Goal: Information Seeking & Learning: Learn about a topic

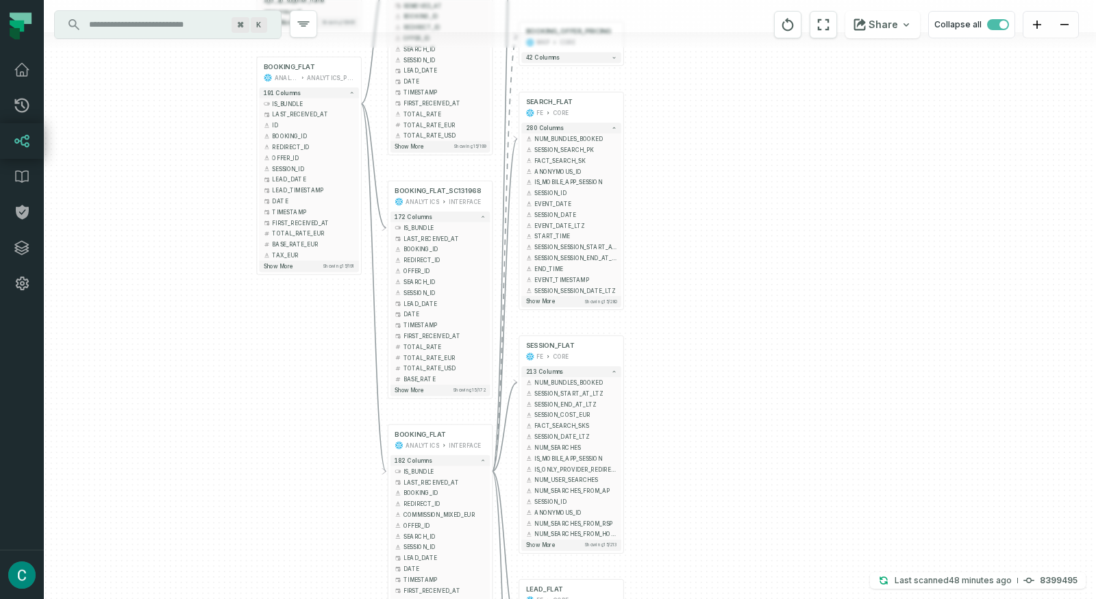
drag, startPoint x: 679, startPoint y: 363, endPoint x: 693, endPoint y: 119, distance: 244.3
click at [693, 119] on div "+ BOOKING_OFFER_PRICING MKP CORE + 42 columns + SEARCH_FLAT FE CORE + 280 colum…" at bounding box center [570, 299] width 1052 height 599
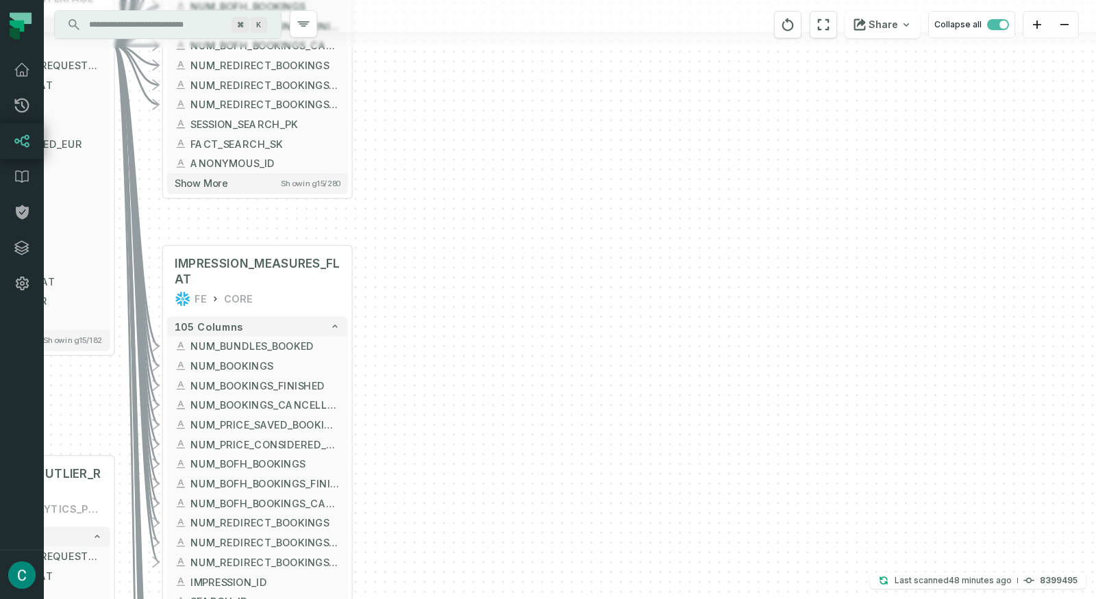
drag, startPoint x: 405, startPoint y: 230, endPoint x: 527, endPoint y: 490, distance: 287.7
click at [527, 490] on div "+ SESSION_FLAT FE CORE + 213 columns + NUM_BUNDLES_BOOKED + + NUM_BOOKINGS + + …" at bounding box center [570, 299] width 1052 height 599
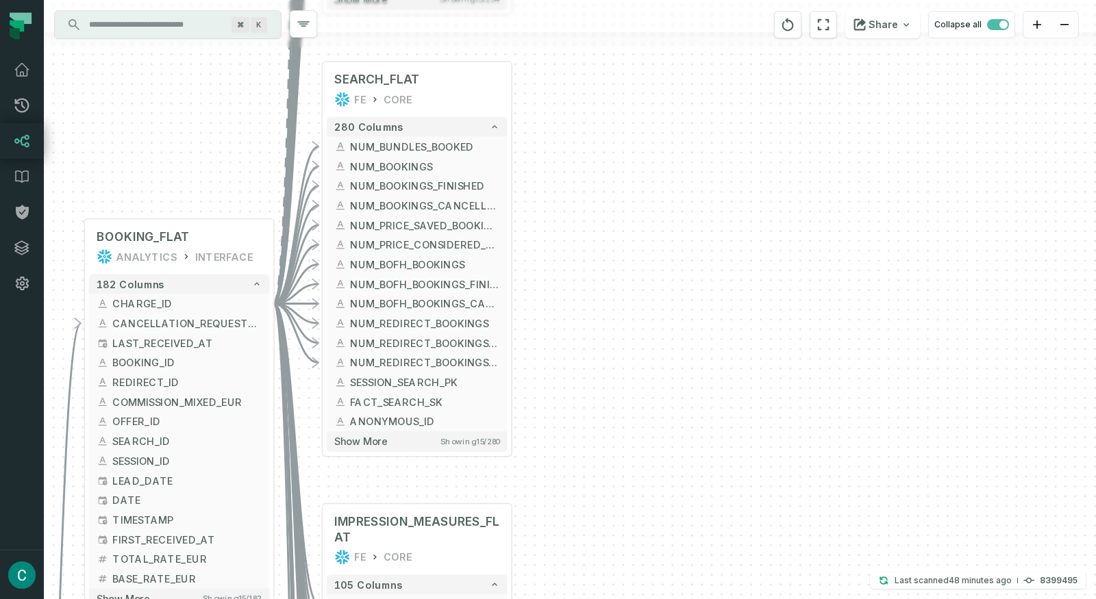
drag, startPoint x: 521, startPoint y: 233, endPoint x: 646, endPoint y: 423, distance: 227.6
click at [656, 463] on div "+ SESSION_FLAT FE CORE + 213 columns + NUM_BUNDLES_BOOKED + + NUM_BOOKINGS + + …" at bounding box center [570, 299] width 1052 height 599
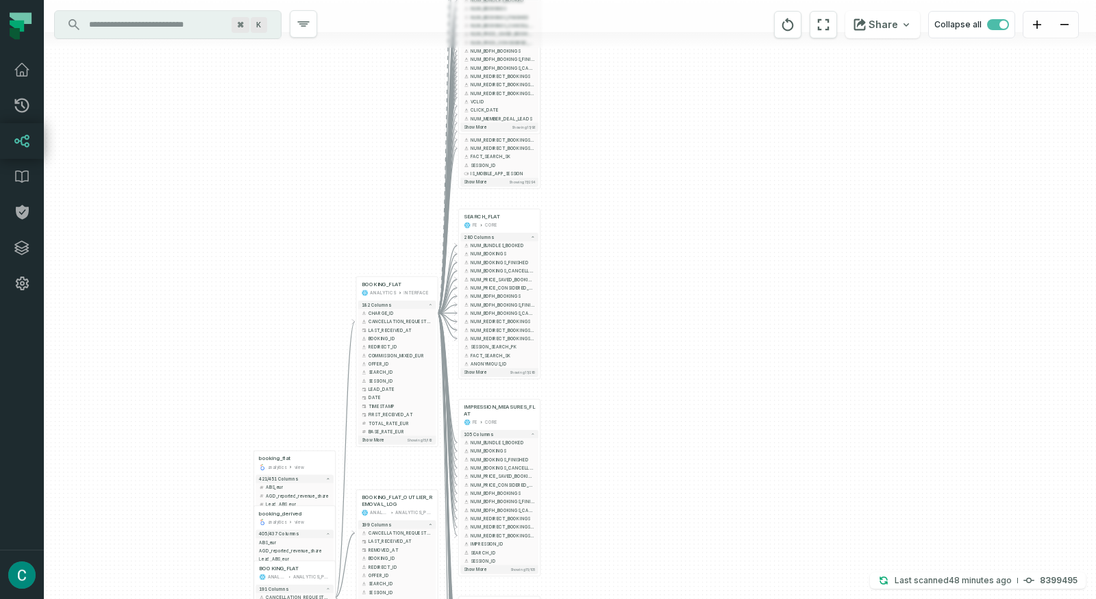
drag, startPoint x: 617, startPoint y: 166, endPoint x: 600, endPoint y: 221, distance: 58.1
click at [600, 221] on div "+ SESSION_FLAT FE CORE + 213 columns + NUM_BUNDLES_BOOKED + + NUM_BOOKINGS + + …" at bounding box center [570, 299] width 1052 height 599
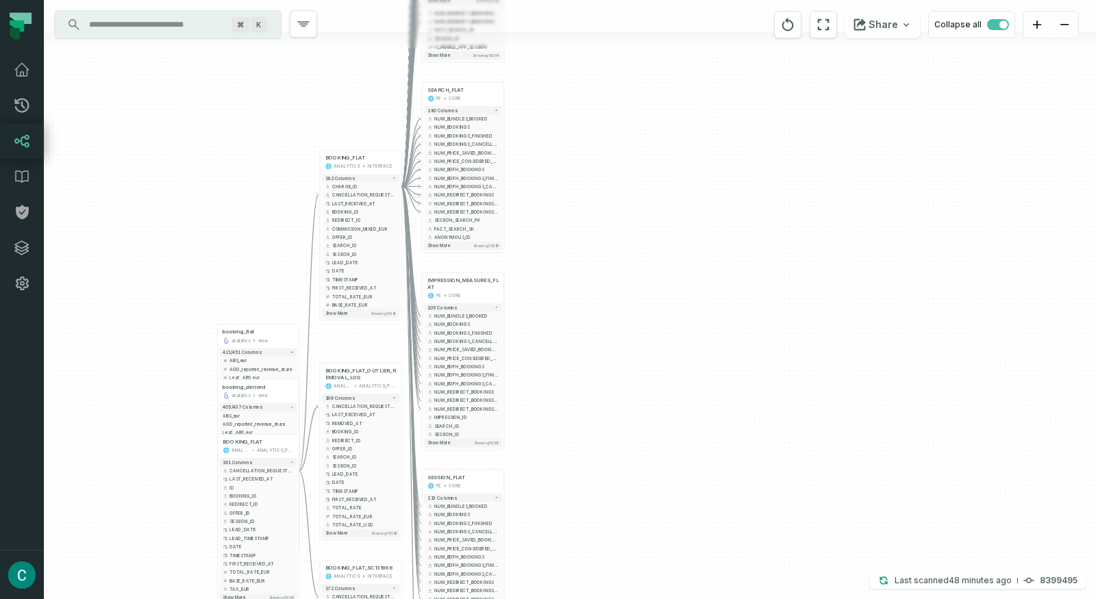
drag, startPoint x: 674, startPoint y: 353, endPoint x: 611, endPoint y: 191, distance: 174.1
click at [611, 191] on div "+ SESSION_FLAT FE CORE + 213 columns + NUM_BUNDLES_BOOKED + + NUM_BOOKINGS + + …" at bounding box center [570, 299] width 1052 height 599
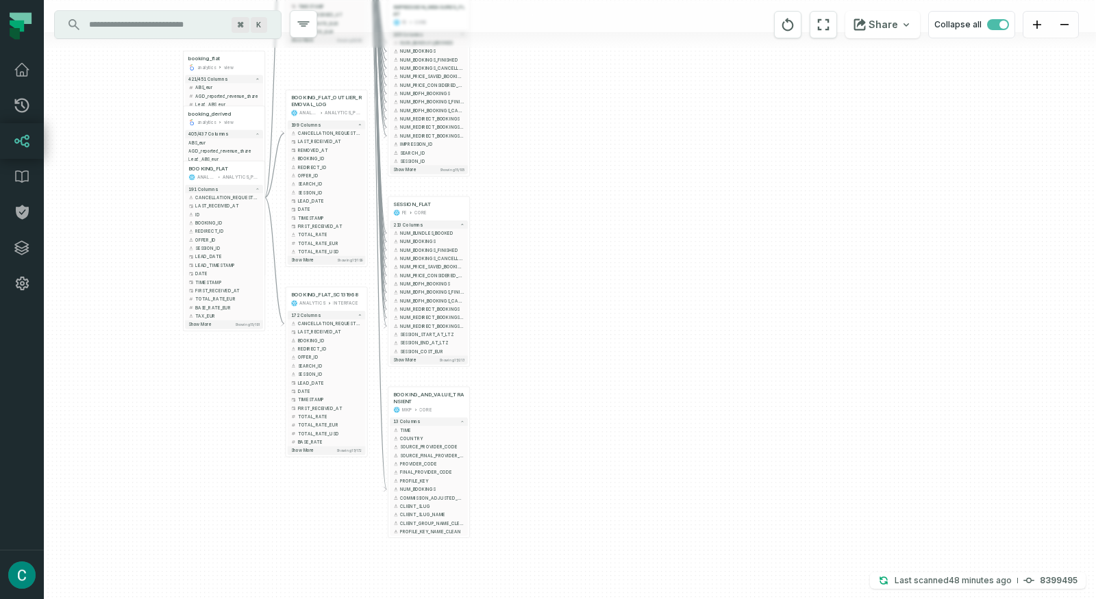
drag, startPoint x: 701, startPoint y: 372, endPoint x: 698, endPoint y: 166, distance: 206.2
click at [698, 166] on div "+ SESSION_FLAT FE CORE + 213 columns + NUM_BUNDLES_BOOKED + + NUM_BOOKINGS + + …" at bounding box center [570, 299] width 1052 height 599
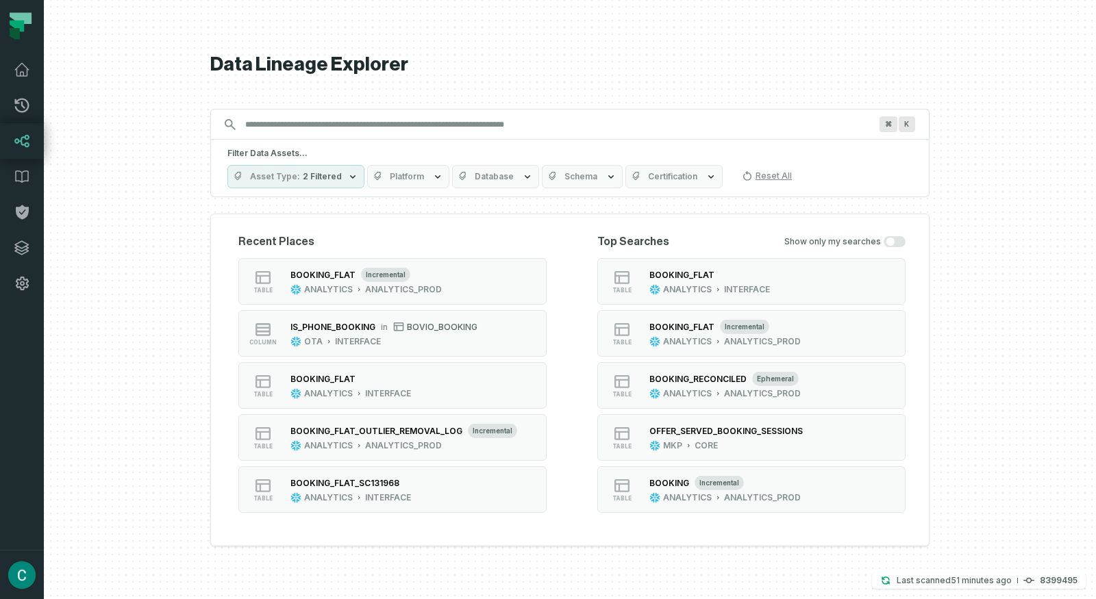
click at [320, 171] on button "Asset Type 2 Filtered" at bounding box center [295, 176] width 137 height 23
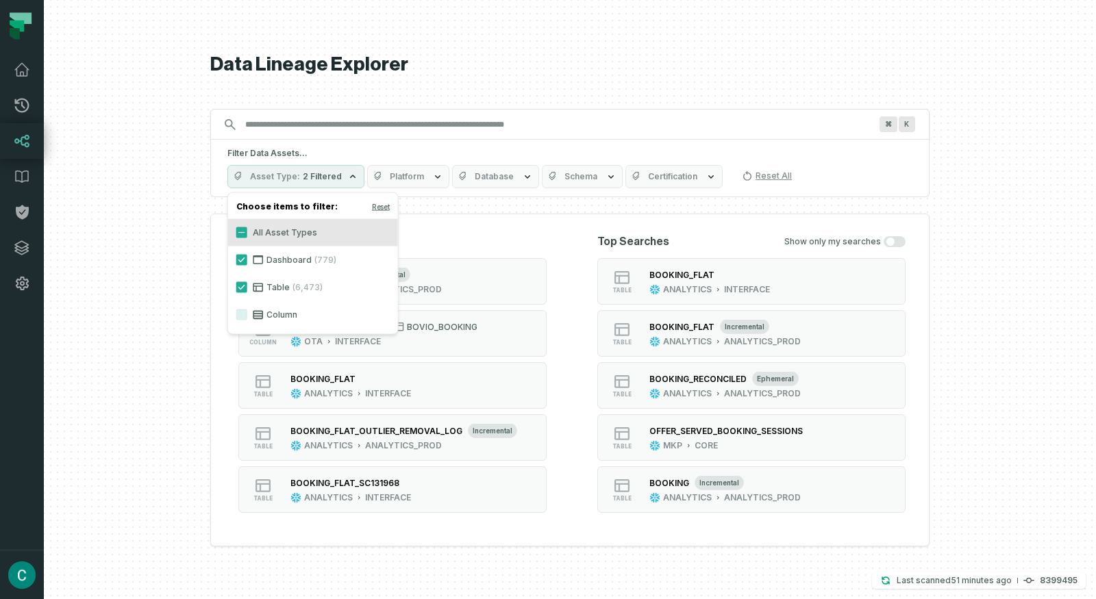
click at [279, 311] on label "Column" at bounding box center [313, 314] width 170 height 27
click at [247, 311] on button "Column" at bounding box center [241, 315] width 11 height 11
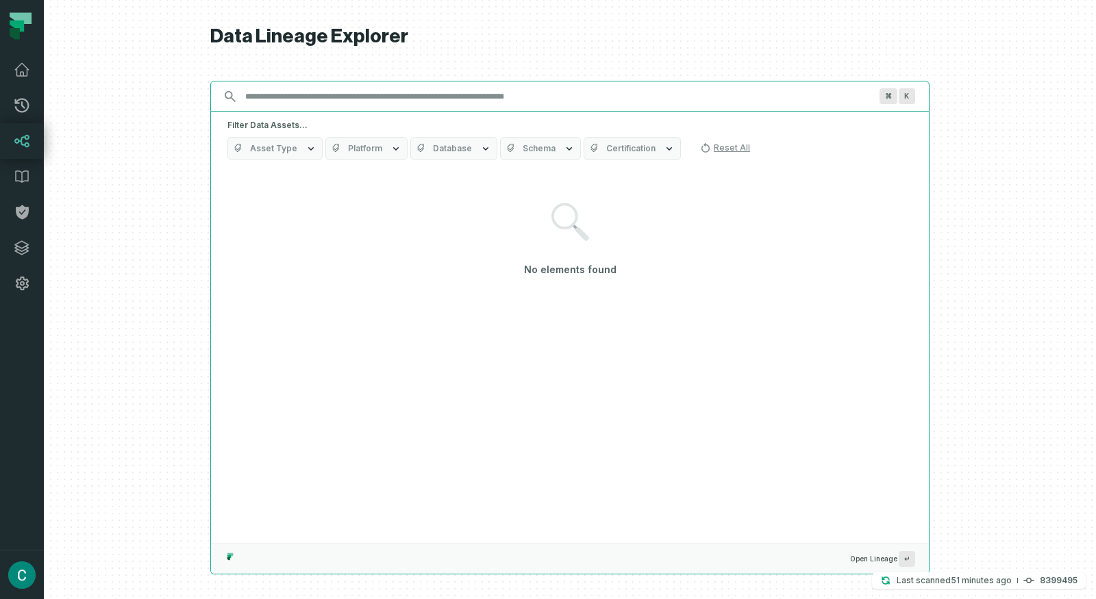
drag, startPoint x: 370, startPoint y: 103, endPoint x: 337, endPoint y: 92, distance: 34.4
click at [368, 101] on input "Discovery Provider cmdk menu" at bounding box center [557, 97] width 641 height 22
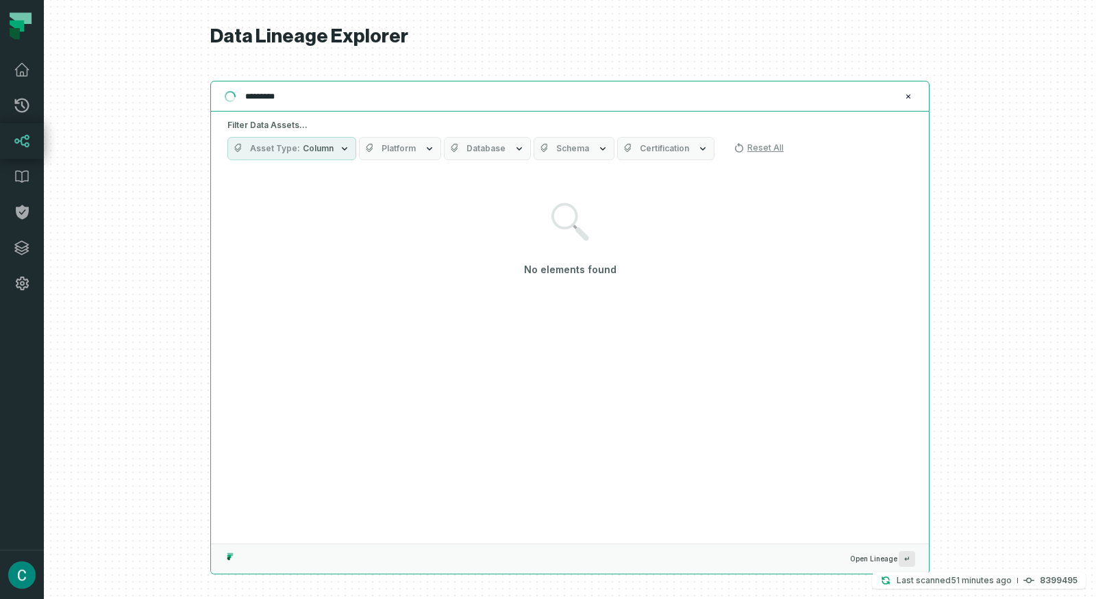
type input "*********"
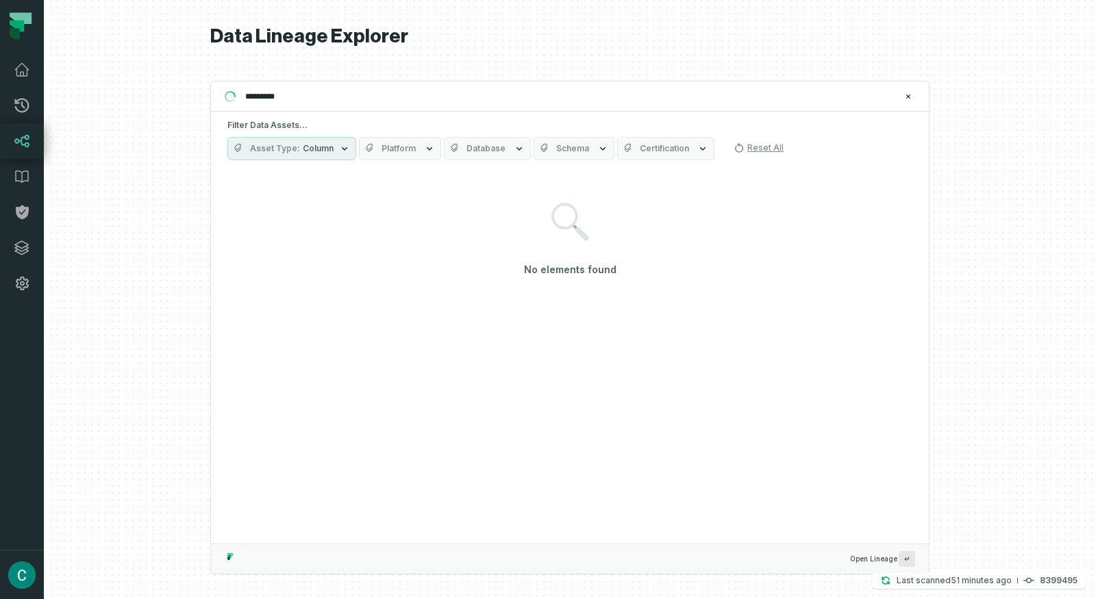
click at [469, 147] on span "Database" at bounding box center [485, 148] width 39 height 11
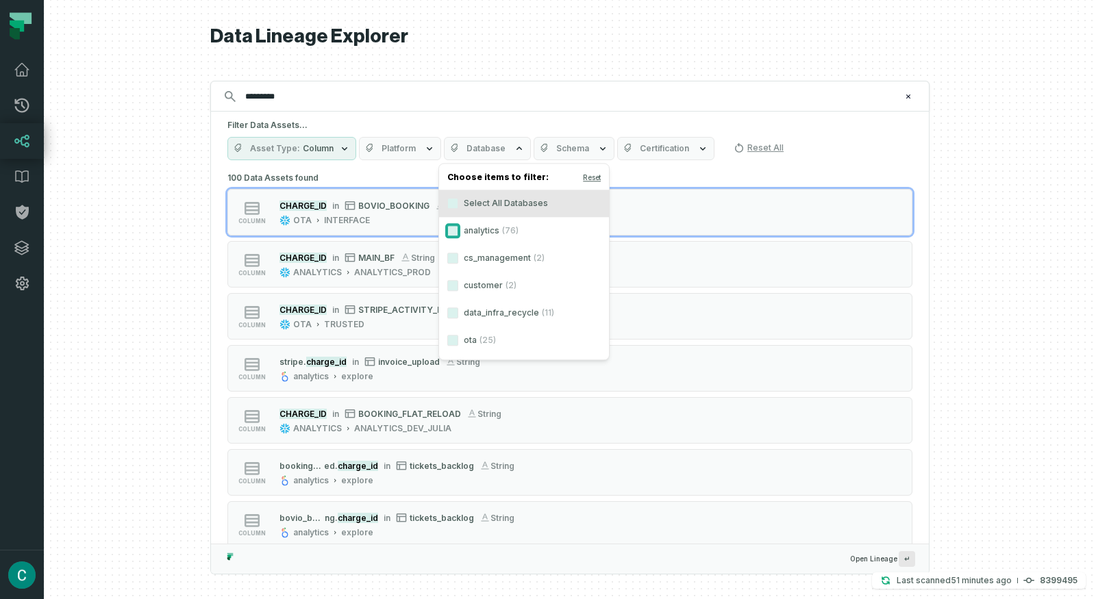
click at [453, 230] on button "analytics (76)" at bounding box center [452, 230] width 11 height 11
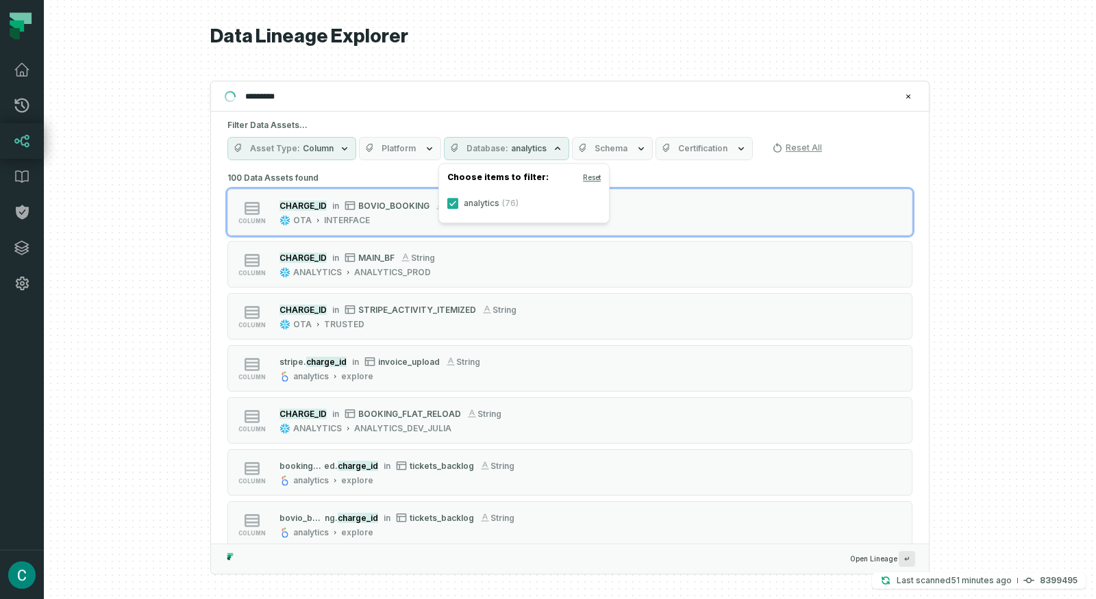
click at [621, 146] on button "Schema" at bounding box center [612, 148] width 81 height 23
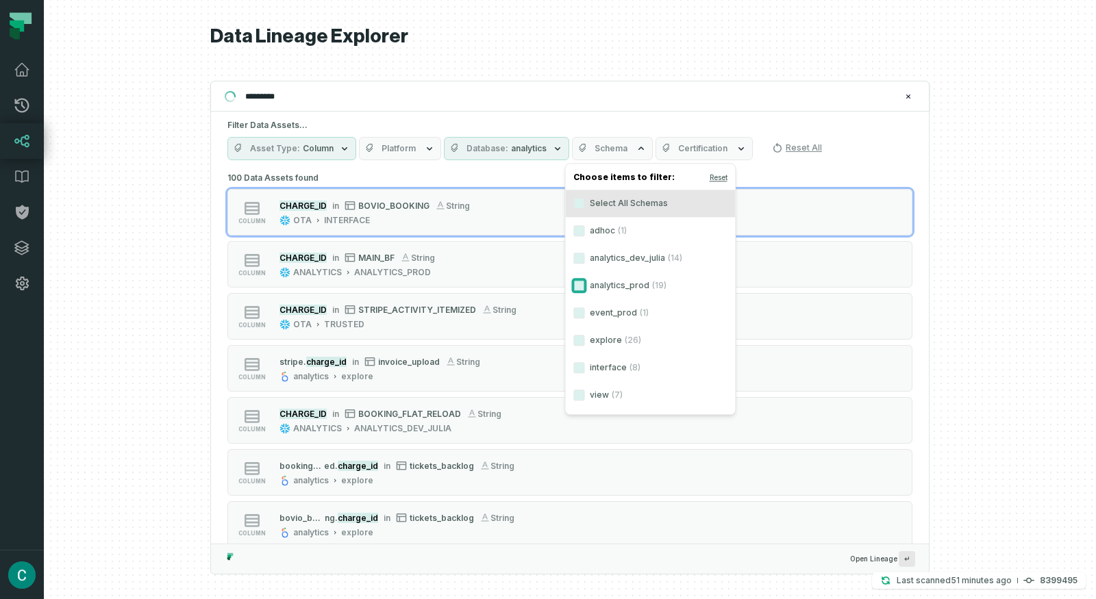
click at [577, 281] on button "analytics_prod (19)" at bounding box center [578, 285] width 11 height 11
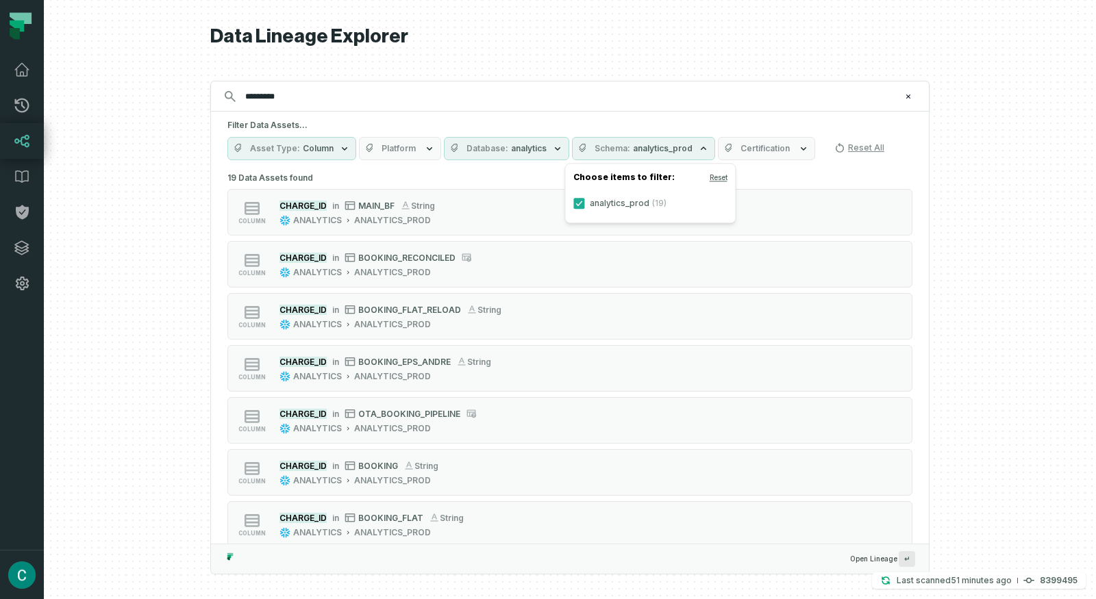
click at [964, 236] on div at bounding box center [570, 299] width 1052 height 599
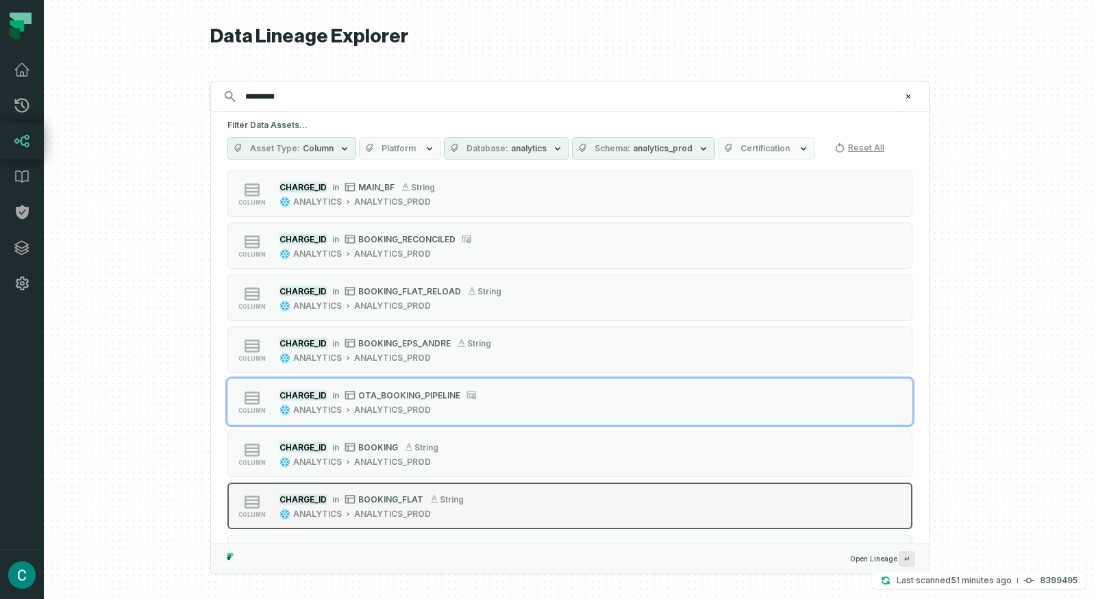
scroll to position [29, 0]
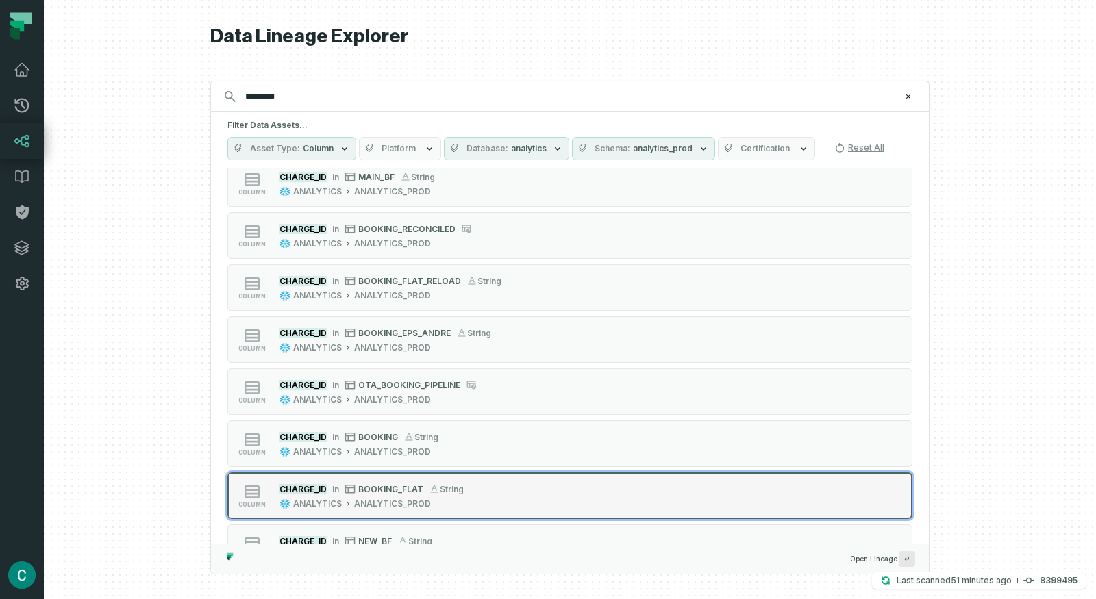
click at [377, 482] on div "CHARGE_ID in BOOKING_FLAT string" at bounding box center [371, 489] width 184 height 14
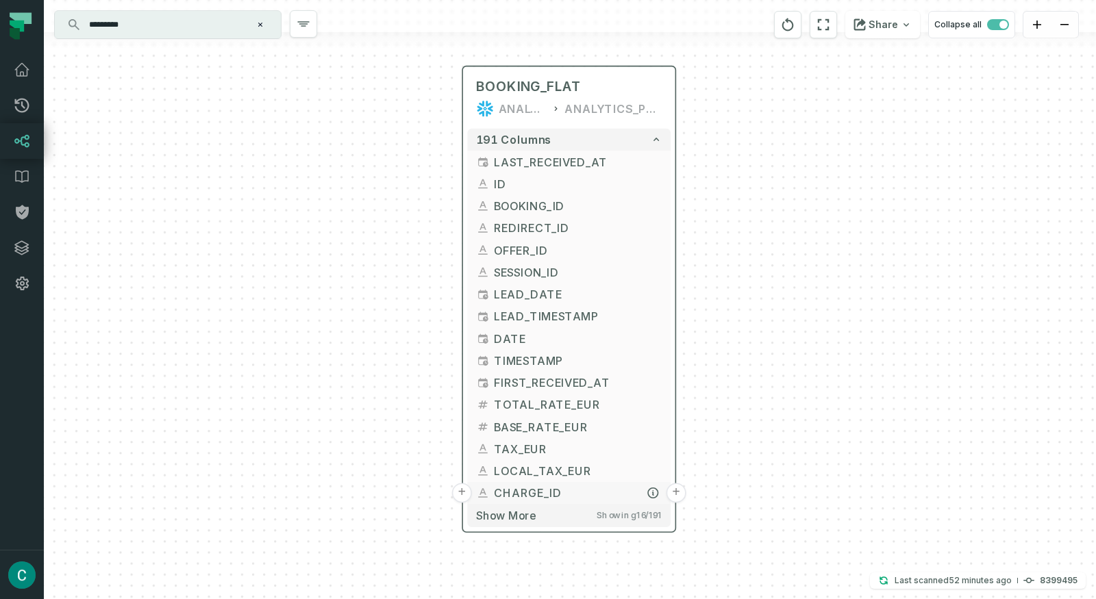
click at [675, 490] on button "+" at bounding box center [676, 493] width 20 height 20
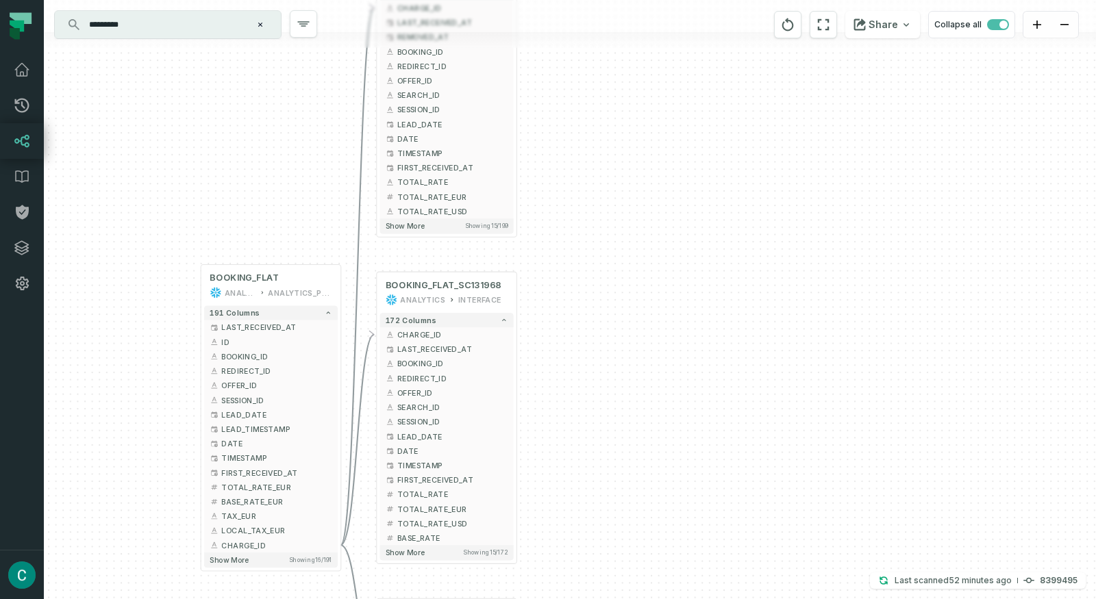
drag, startPoint x: 839, startPoint y: 348, endPoint x: 636, endPoint y: 105, distance: 316.6
click at [636, 105] on div "+ BOOKING_FLAT_OUTLIER_REMOVAL_LOG ANALYTICS ANALYTICS_PROD 199 columns - CHARG…" at bounding box center [570, 299] width 1052 height 599
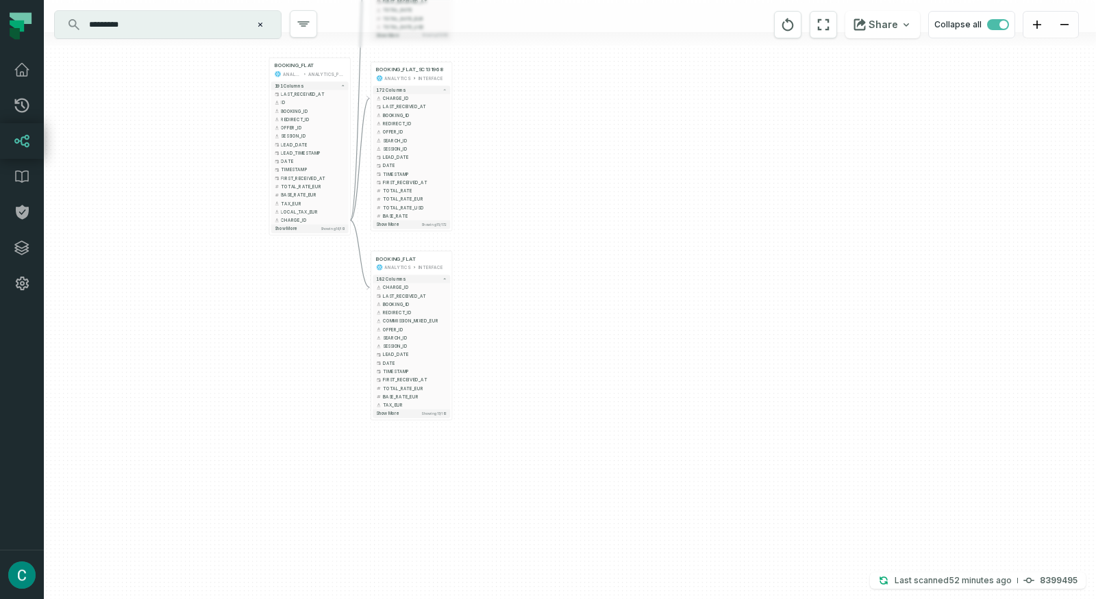
drag, startPoint x: 624, startPoint y: 390, endPoint x: 528, endPoint y: 180, distance: 230.5
click at [528, 179] on div "+ BOOKING_FLAT_OUTLIER_REMOVAL_LOG ANALYTICS ANALYTICS_PROD 199 columns - CHARG…" at bounding box center [570, 299] width 1052 height 599
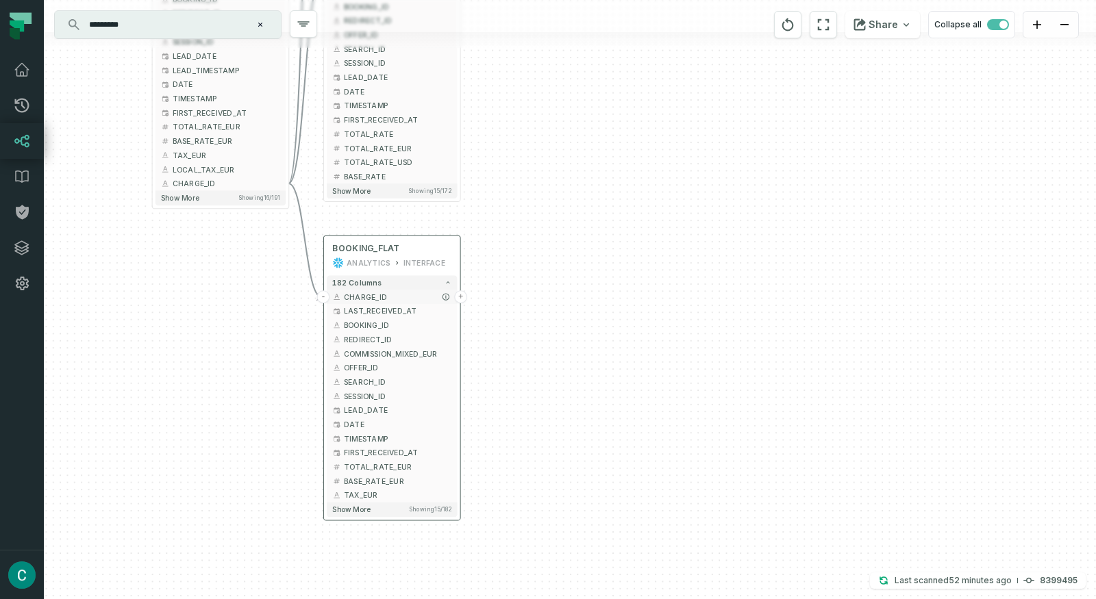
click at [460, 295] on button "+" at bounding box center [460, 296] width 13 height 13
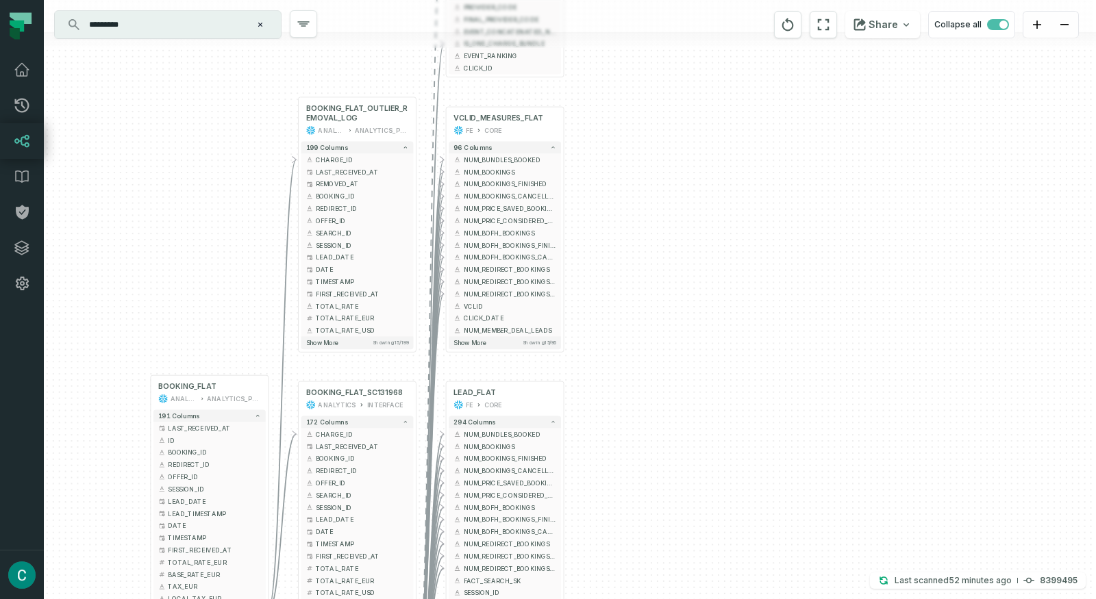
drag, startPoint x: 771, startPoint y: 339, endPoint x: 699, endPoint y: 159, distance: 193.7
click at [690, 139] on div "+ MATCHING_BOVIO_BOOKINGS_ALL_EVENTS FE CORE + 10 columns + BOOKING_PK + + MATC…" at bounding box center [570, 299] width 1052 height 599
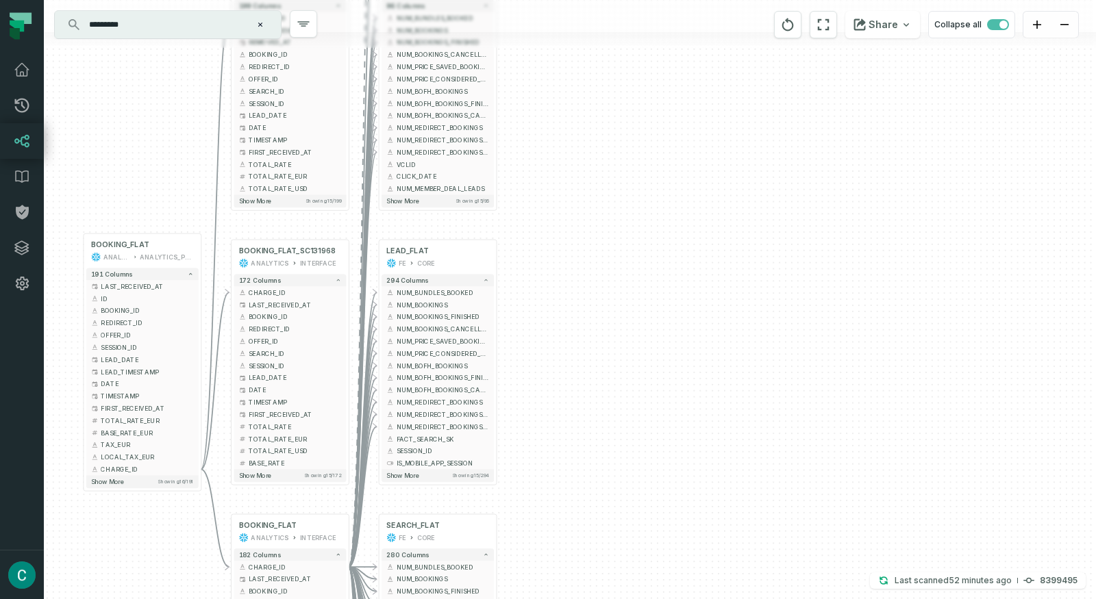
drag, startPoint x: 753, startPoint y: 336, endPoint x: 701, endPoint y: 214, distance: 132.6
click at [701, 214] on div "+ MATCHING_BOVIO_BOOKINGS_ALL_EVENTS FE CORE + 10 columns + BOOKING_PK + + MATC…" at bounding box center [570, 299] width 1052 height 599
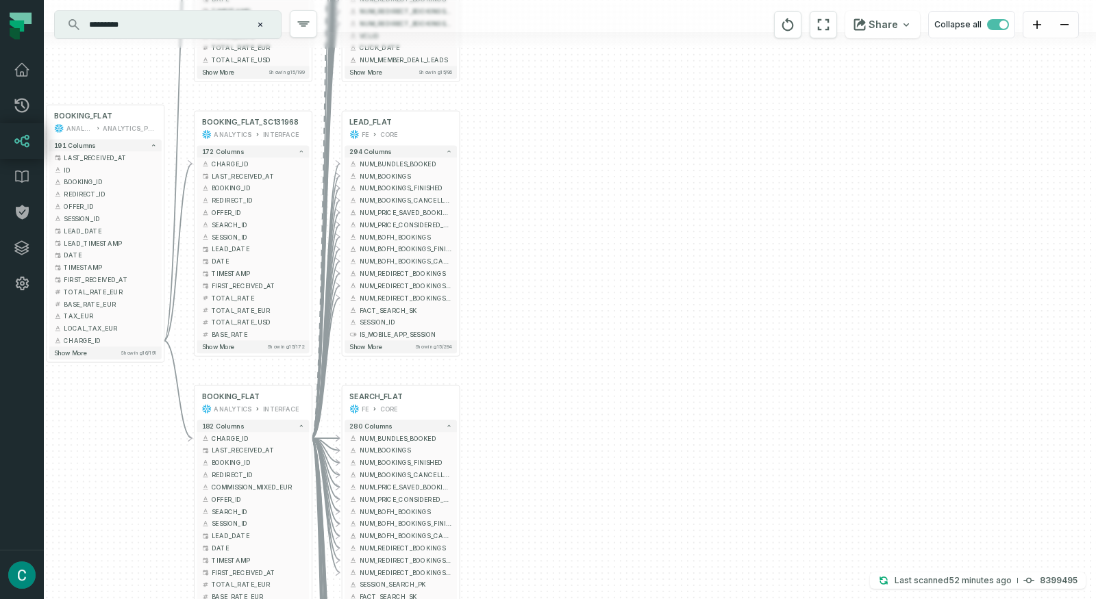
drag, startPoint x: 701, startPoint y: 258, endPoint x: 658, endPoint y: 115, distance: 149.5
click at [658, 115] on div "+ MATCHING_BOVIO_BOOKINGS_ALL_EVENTS FE CORE + 10 columns + BOOKING_PK + + MATC…" at bounding box center [570, 299] width 1052 height 599
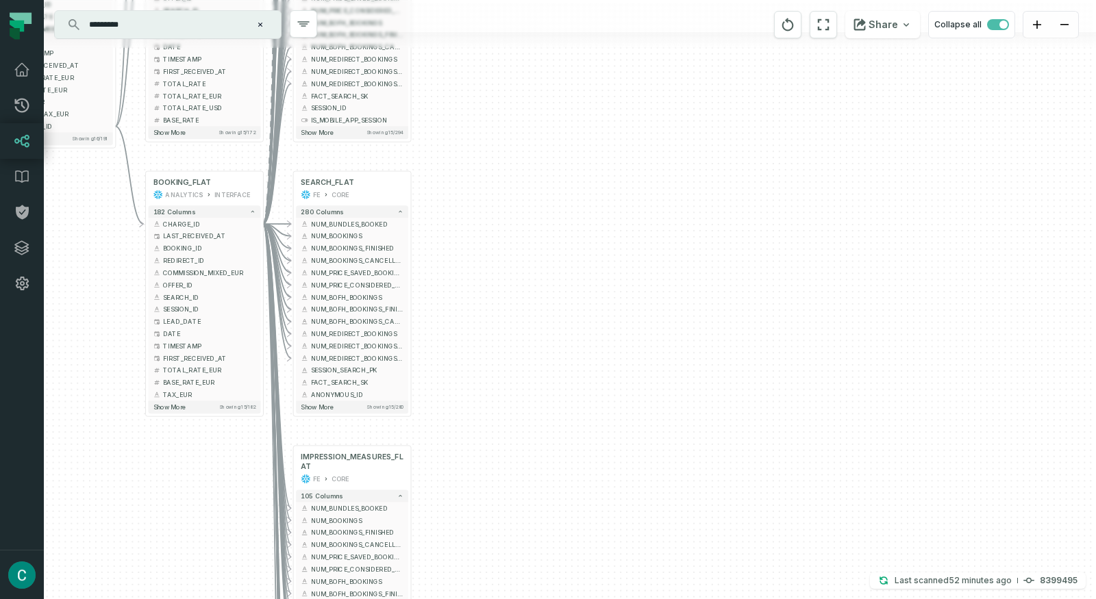
drag, startPoint x: 676, startPoint y: 318, endPoint x: 634, endPoint y: 119, distance: 203.0
click at [634, 119] on div "+ MATCHING_BOVIO_BOOKINGS_ALL_EVENTS FE CORE + 10 columns + BOOKING_PK + + MATC…" at bounding box center [570, 299] width 1052 height 599
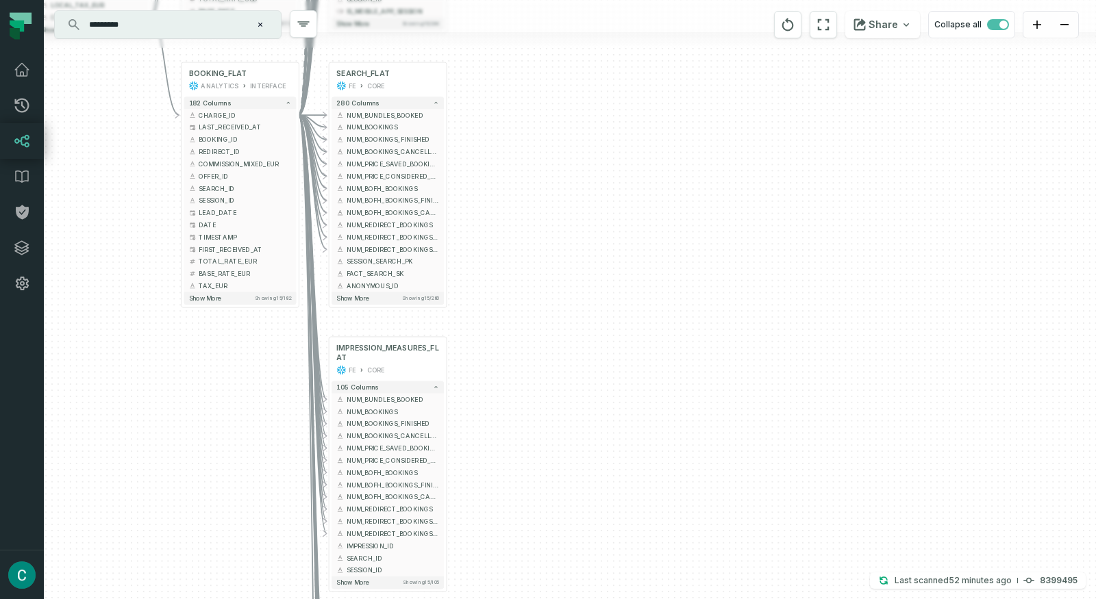
drag, startPoint x: 634, startPoint y: 236, endPoint x: 663, endPoint y: 97, distance: 142.8
click at [663, 97] on div "+ MATCHING_BOVIO_BOOKINGS_ALL_EVENTS FE CORE + 10 columns + BOOKING_PK + + MATC…" at bounding box center [570, 299] width 1052 height 599
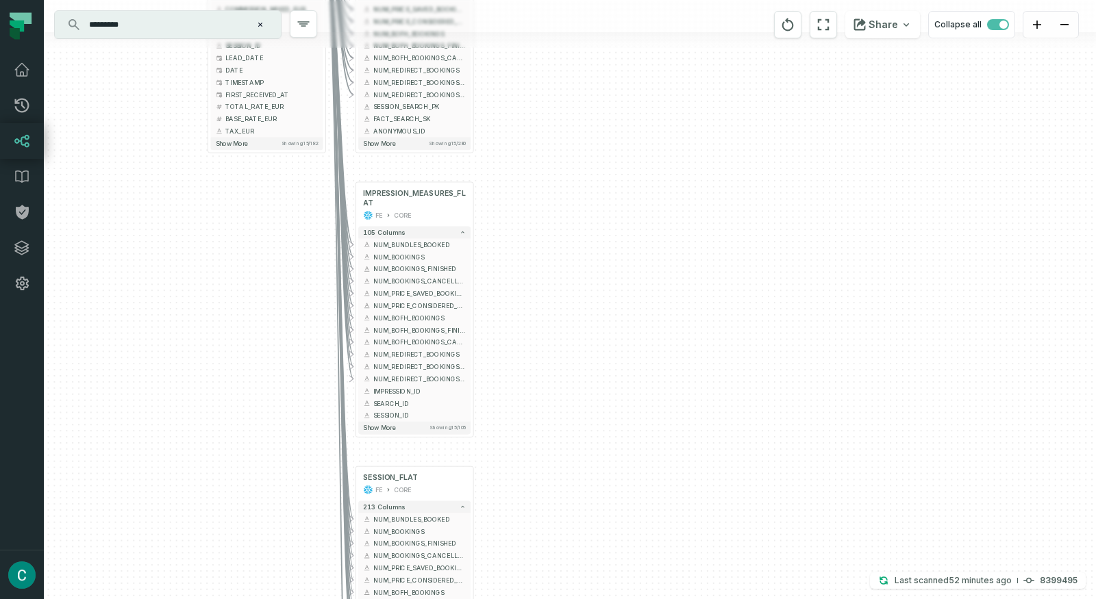
drag, startPoint x: 653, startPoint y: 274, endPoint x: 618, endPoint y: 84, distance: 193.0
click at [618, 83] on div "+ MATCHING_BOVIO_BOOKINGS_ALL_EVENTS FE CORE + 10 columns + BOOKING_PK + + MATC…" at bounding box center [570, 299] width 1052 height 599
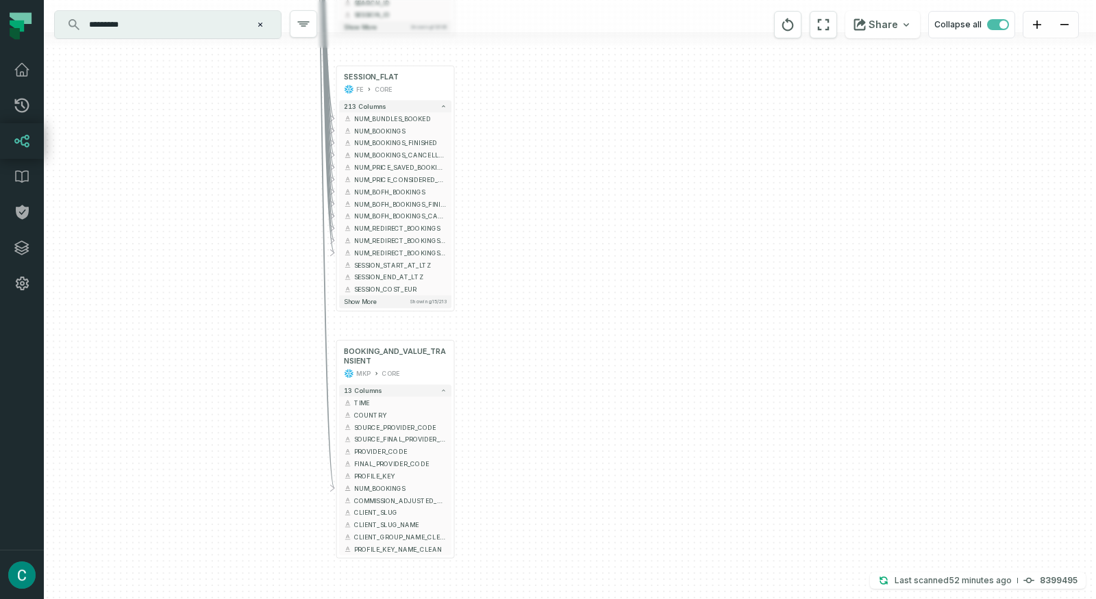
drag, startPoint x: 577, startPoint y: 347, endPoint x: 592, endPoint y: 128, distance: 219.7
click at [592, 128] on div "+ MATCHING_BOVIO_BOOKINGS_ALL_EVENTS FE CORE + 10 columns + BOOKING_PK + + MATC…" at bounding box center [570, 299] width 1052 height 599
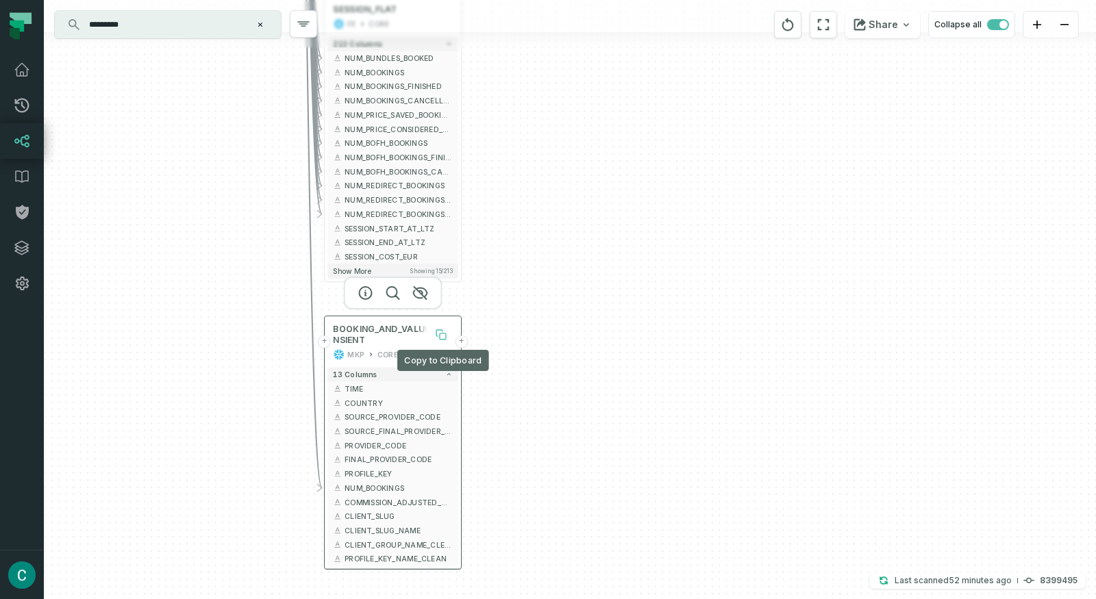
click at [440, 332] on icon at bounding box center [439, 333] width 6 height 6
